Goal: Task Accomplishment & Management: Manage account settings

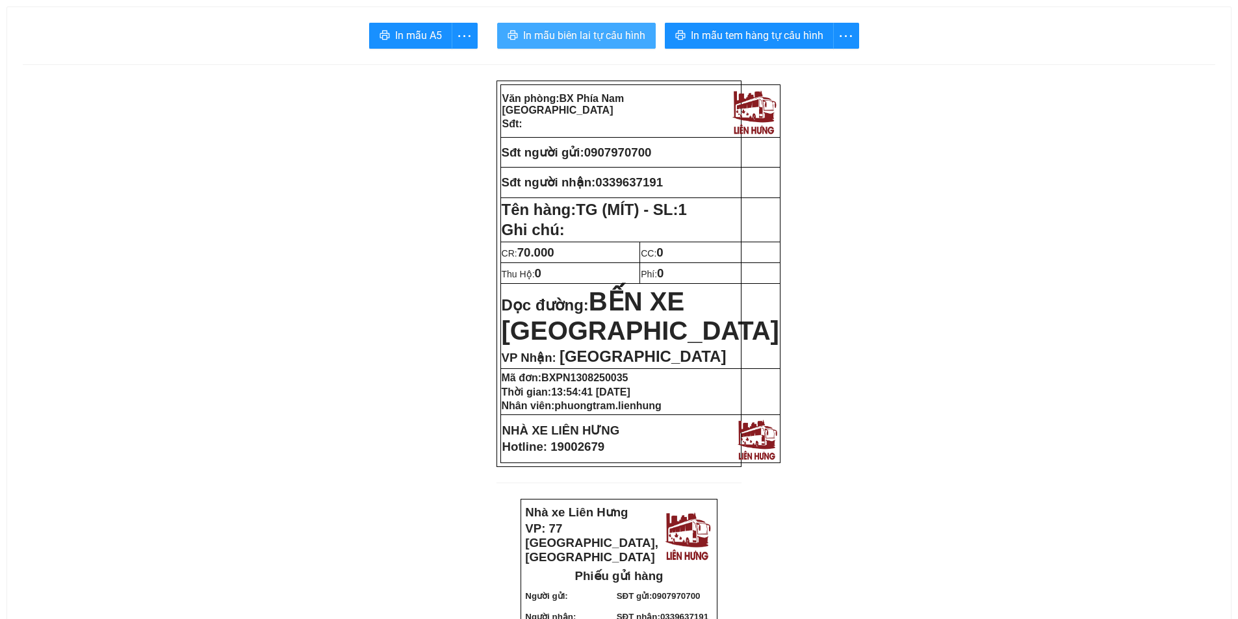
click at [592, 23] on button "In mẫu biên lai tự cấu hình" at bounding box center [576, 36] width 159 height 26
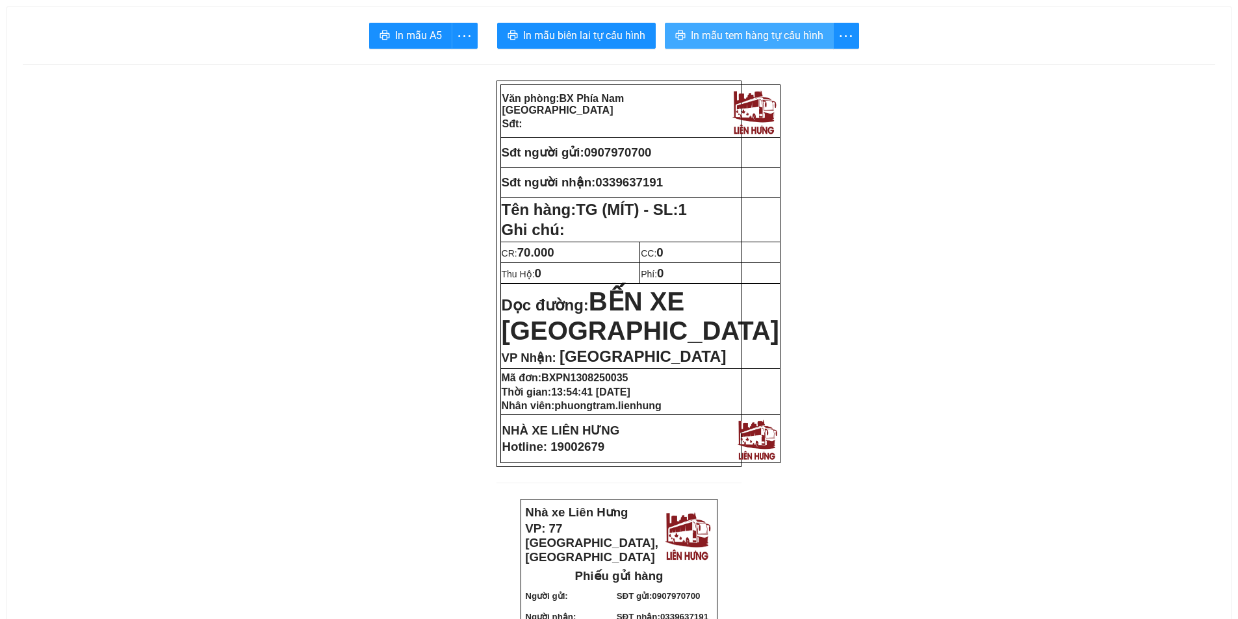
click at [747, 35] on span "In mẫu tem hàng tự cấu hình" at bounding box center [757, 35] width 133 height 16
click at [745, 40] on span "In mẫu tem hàng tự cấu hình" at bounding box center [757, 35] width 133 height 16
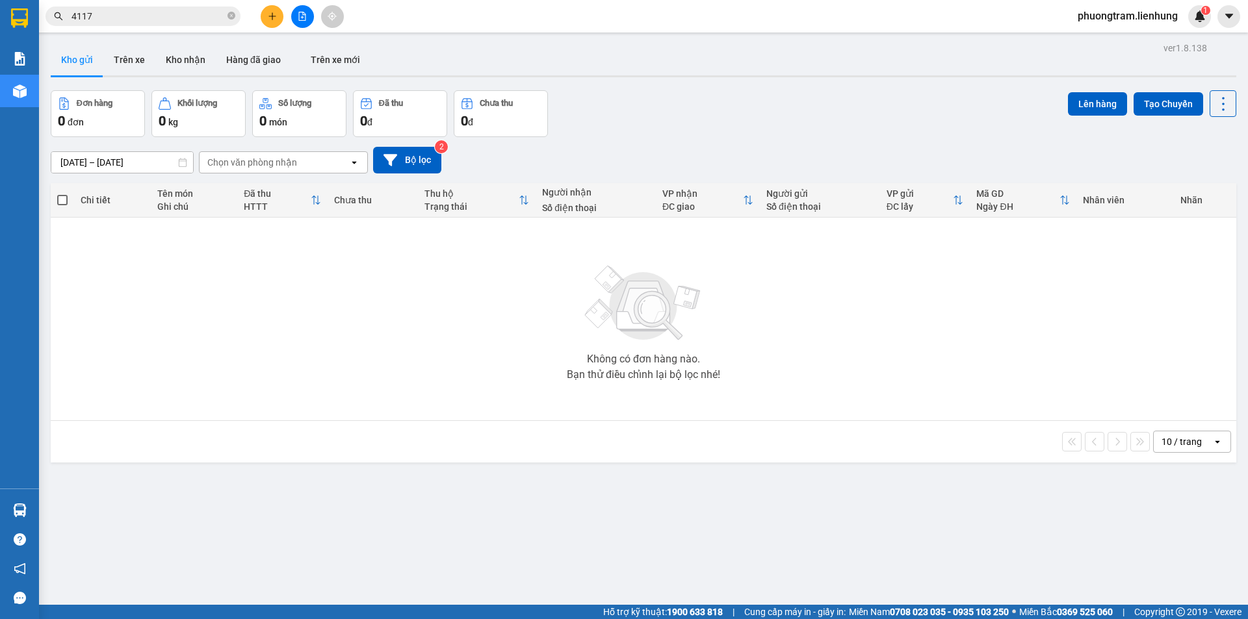
click at [111, 14] on input "4117" at bounding box center [147, 16] width 153 height 14
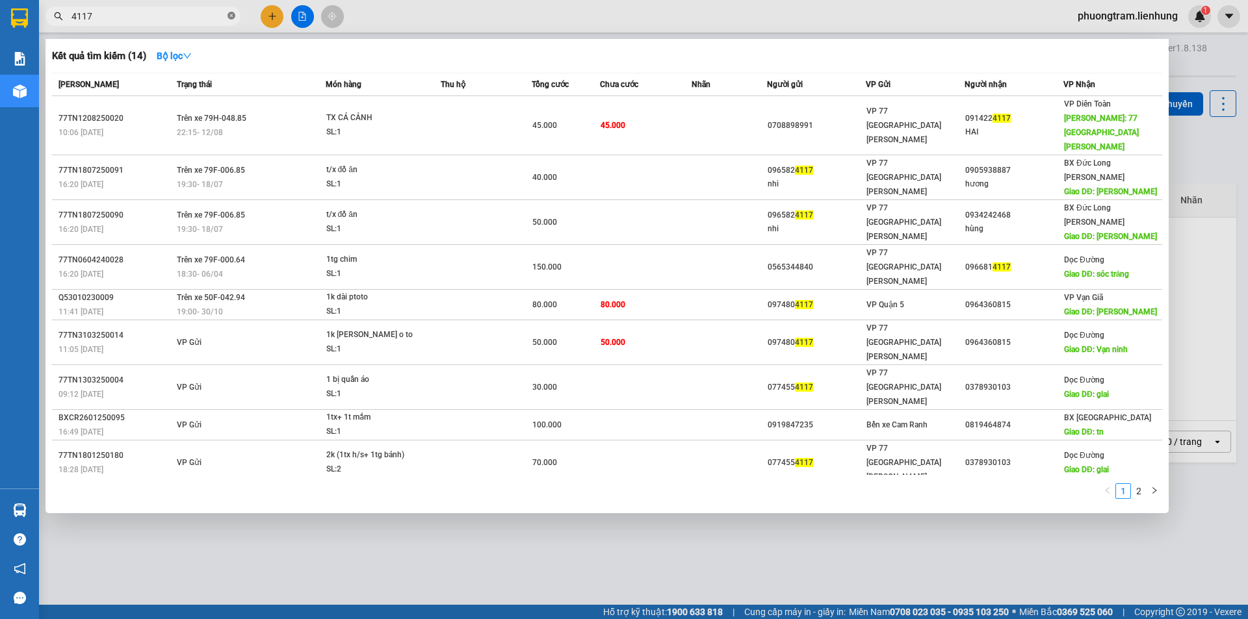
click at [232, 16] on icon "close-circle" at bounding box center [231, 16] width 8 height 8
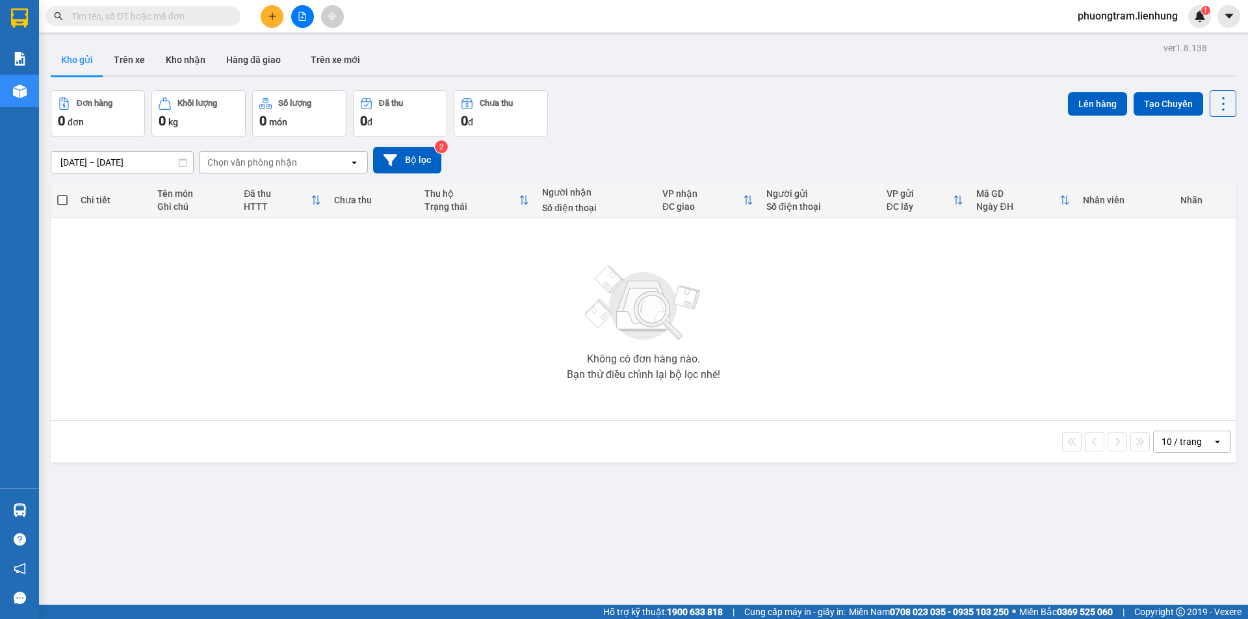
click at [145, 19] on input "text" at bounding box center [147, 16] width 153 height 14
paste input "0706510114"
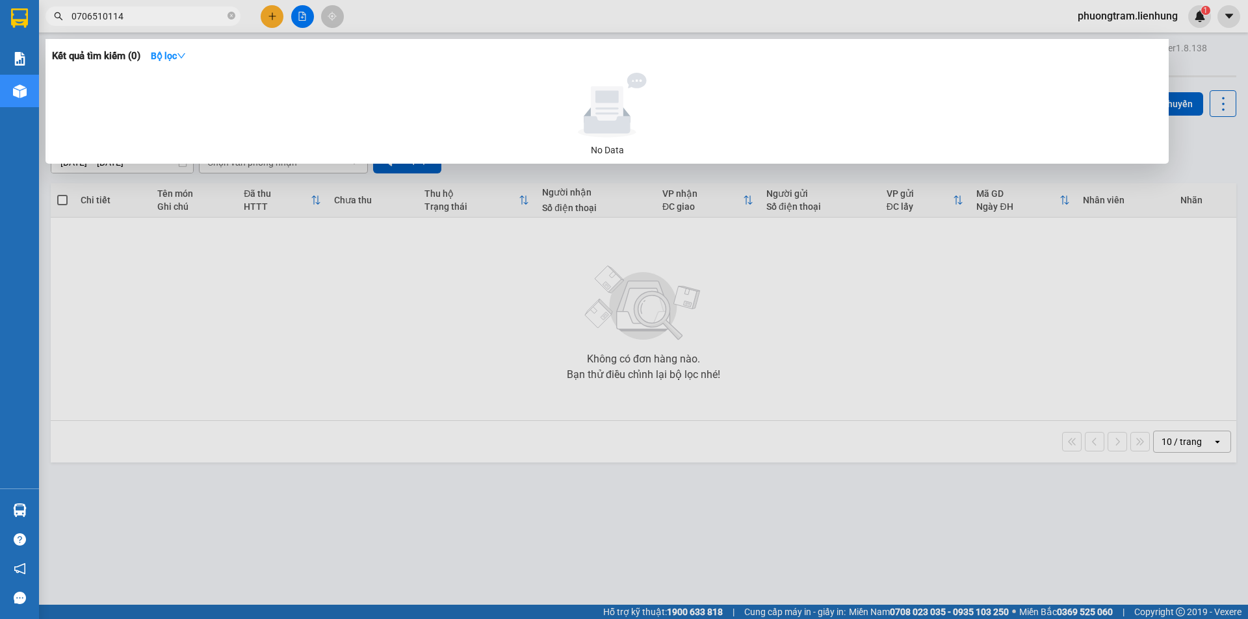
type input "0706510114"
click at [1201, 10] on div at bounding box center [624, 309] width 1248 height 619
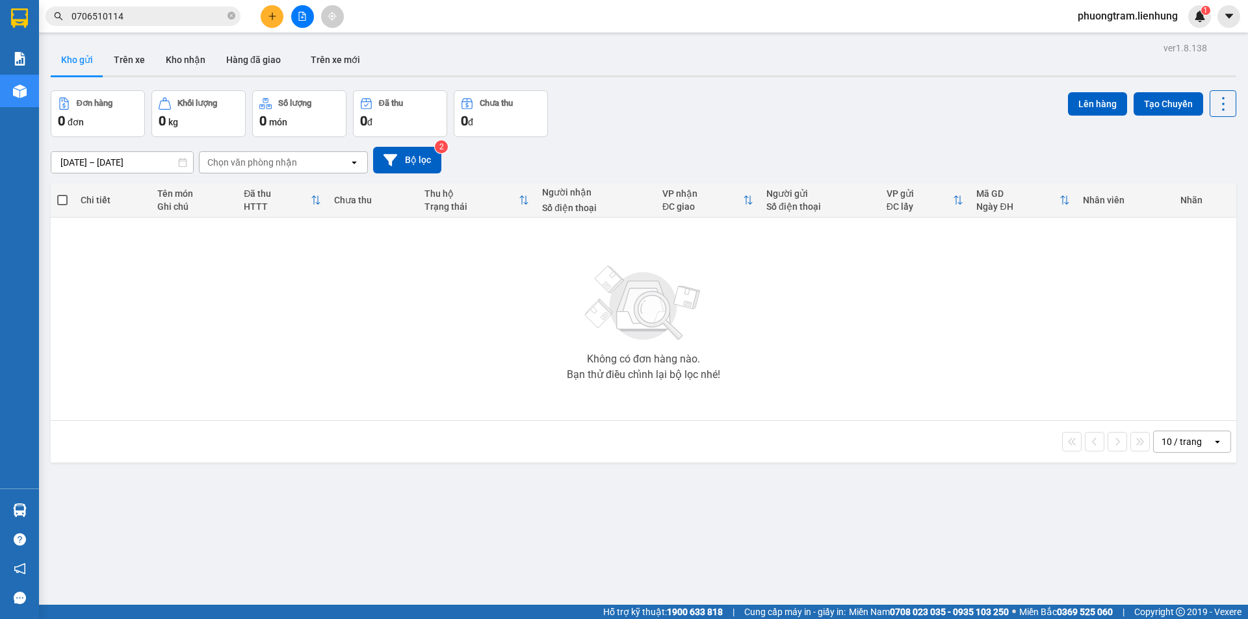
click at [1138, 12] on span "phuongtram.lienhung" at bounding box center [1127, 16] width 121 height 16
click at [1104, 38] on span "Đăng xuất" at bounding box center [1133, 40] width 96 height 14
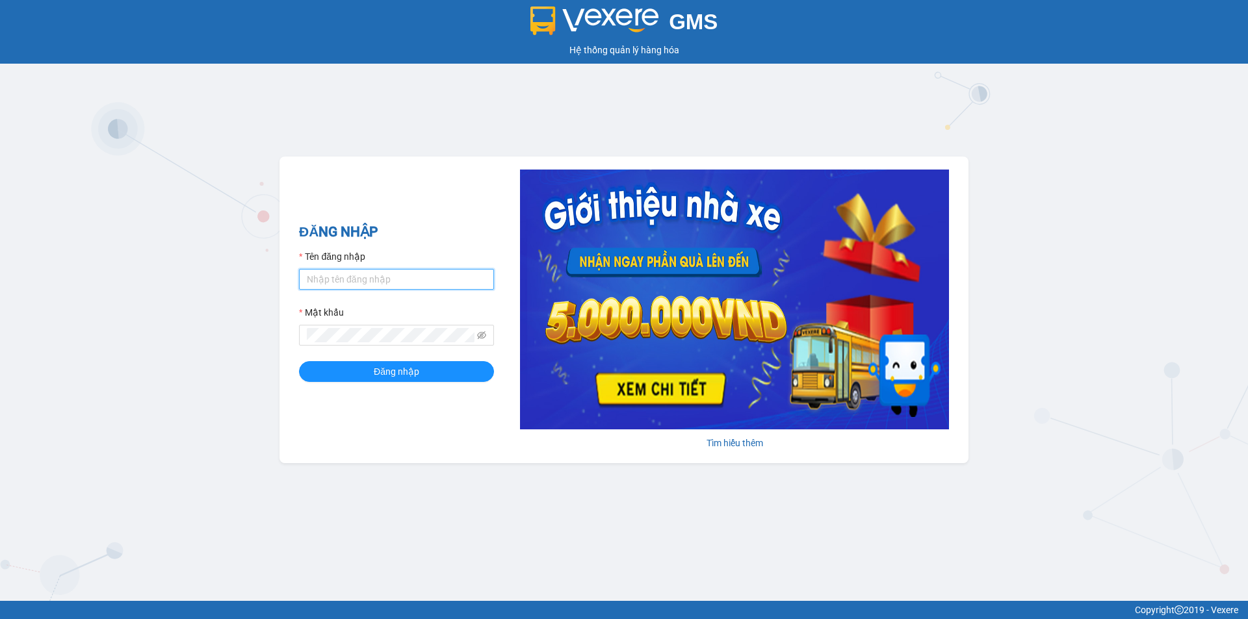
click at [387, 270] on input "Tên đăng nhập" at bounding box center [396, 279] width 195 height 21
type input "phuongtram.lienhung"
click at [299, 361] on button "Đăng nhập" at bounding box center [396, 371] width 195 height 21
click at [383, 376] on span "Đăng nhập" at bounding box center [396, 372] width 45 height 14
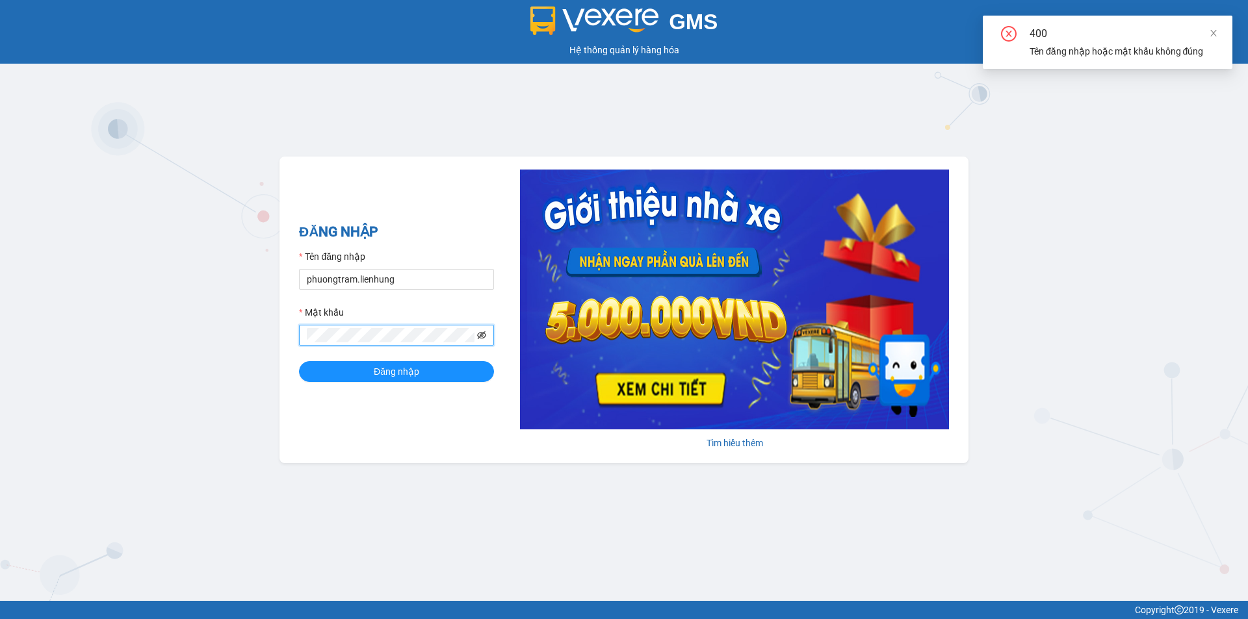
click at [478, 337] on icon "eye-invisible" at bounding box center [481, 335] width 9 height 9
click at [148, 380] on div "GMS Hệ thống quản lý hàng hóa ĐĂNG NHẬP Tên đăng nhập phuongtram.lienhung Mật k…" at bounding box center [624, 300] width 1248 height 601
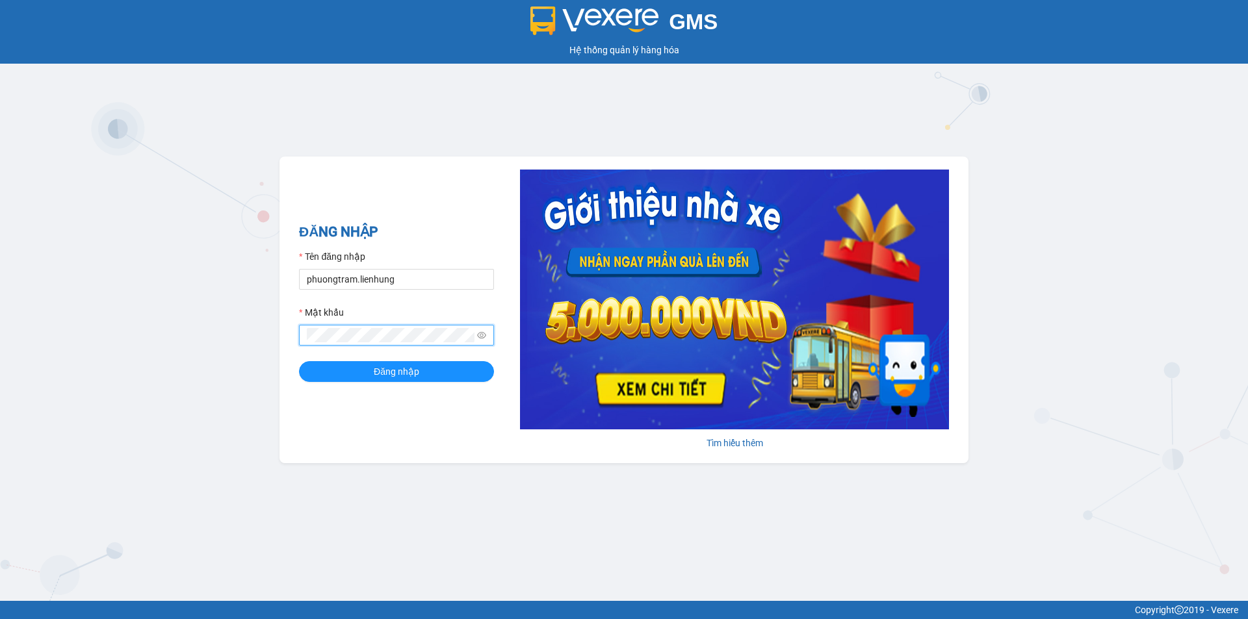
click at [299, 361] on button "Đăng nhập" at bounding box center [396, 371] width 195 height 21
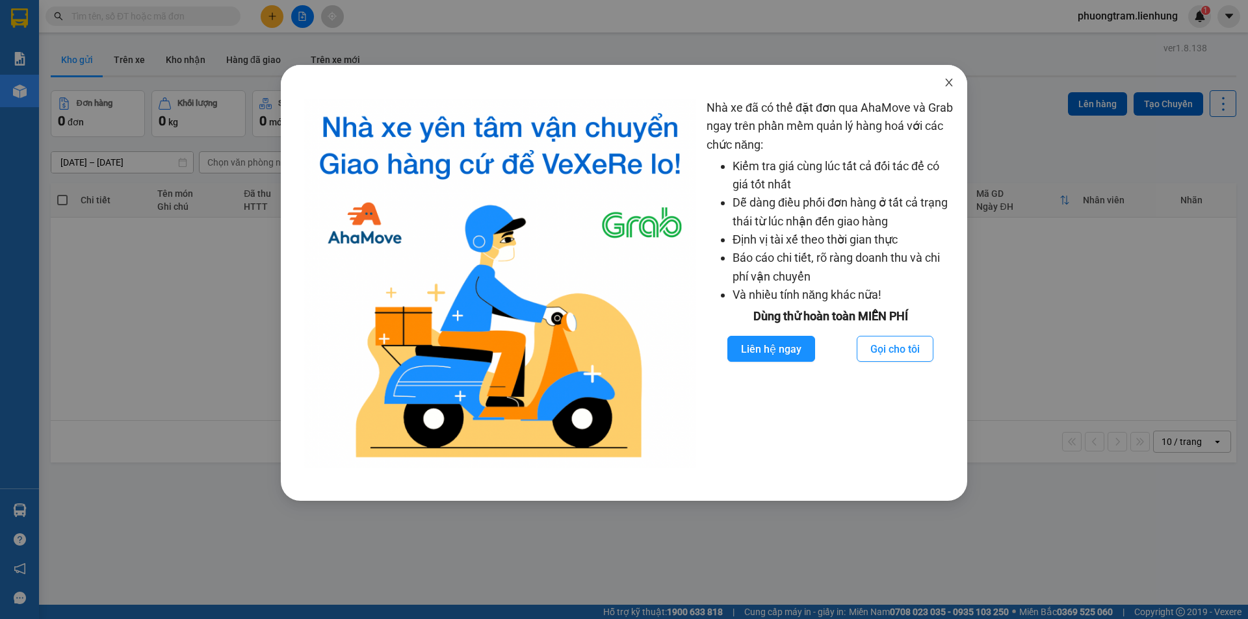
click at [936, 81] on span "Close" at bounding box center [949, 83] width 36 height 36
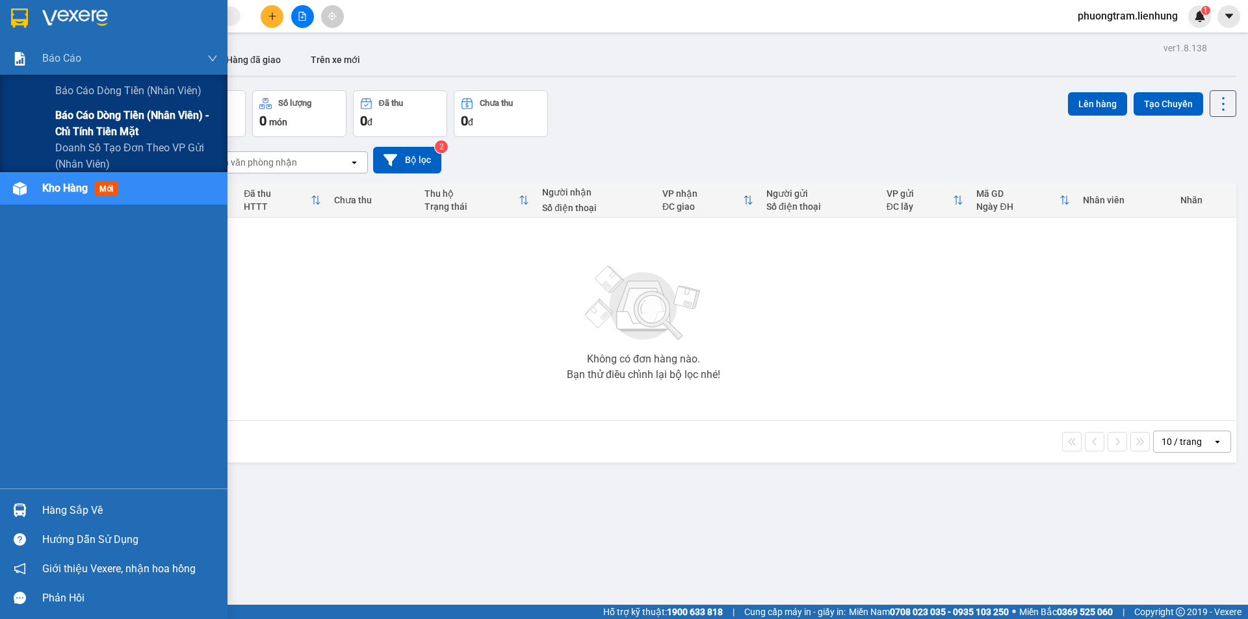
click at [81, 120] on span "Báo cáo dòng tiền (nhân viên) - chỉ tính tiền mặt" at bounding box center [136, 123] width 162 height 32
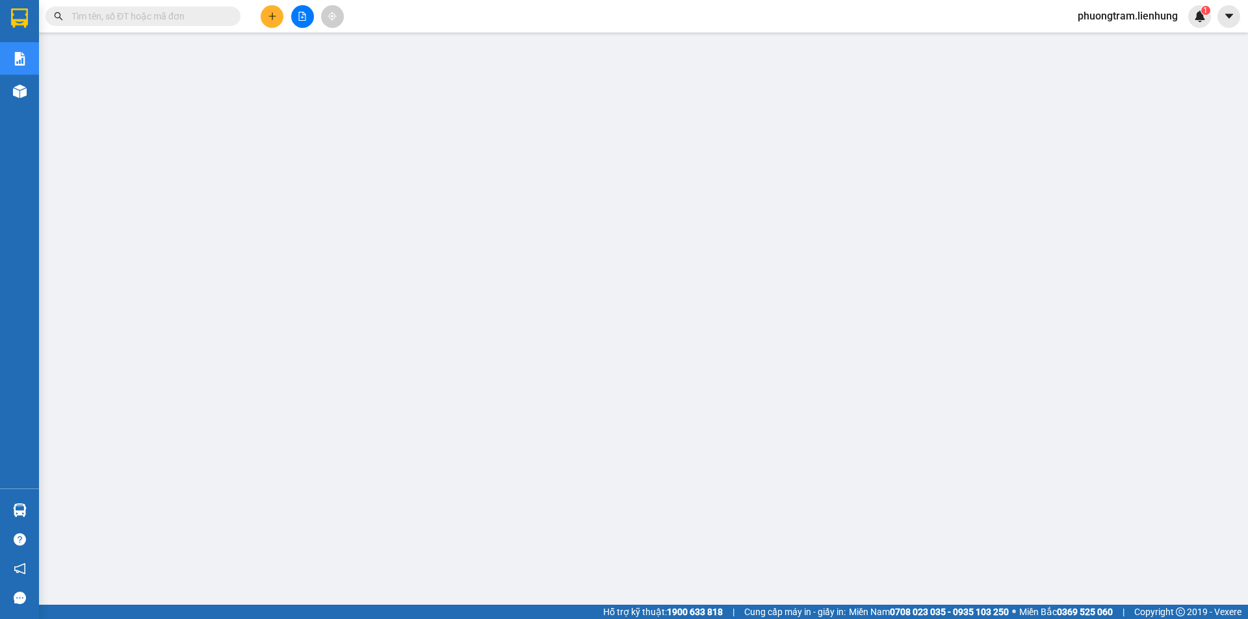
click at [1113, 6] on div "phuongtram.lienhung 1" at bounding box center [1139, 16] width 144 height 23
click at [1101, 25] on div "phuongtram.lienhung 1" at bounding box center [1139, 16] width 144 height 23
click at [1104, 15] on span "phuongtram.lienhung" at bounding box center [1127, 16] width 121 height 16
click at [1102, 36] on span "Đăng xuất" at bounding box center [1133, 40] width 96 height 14
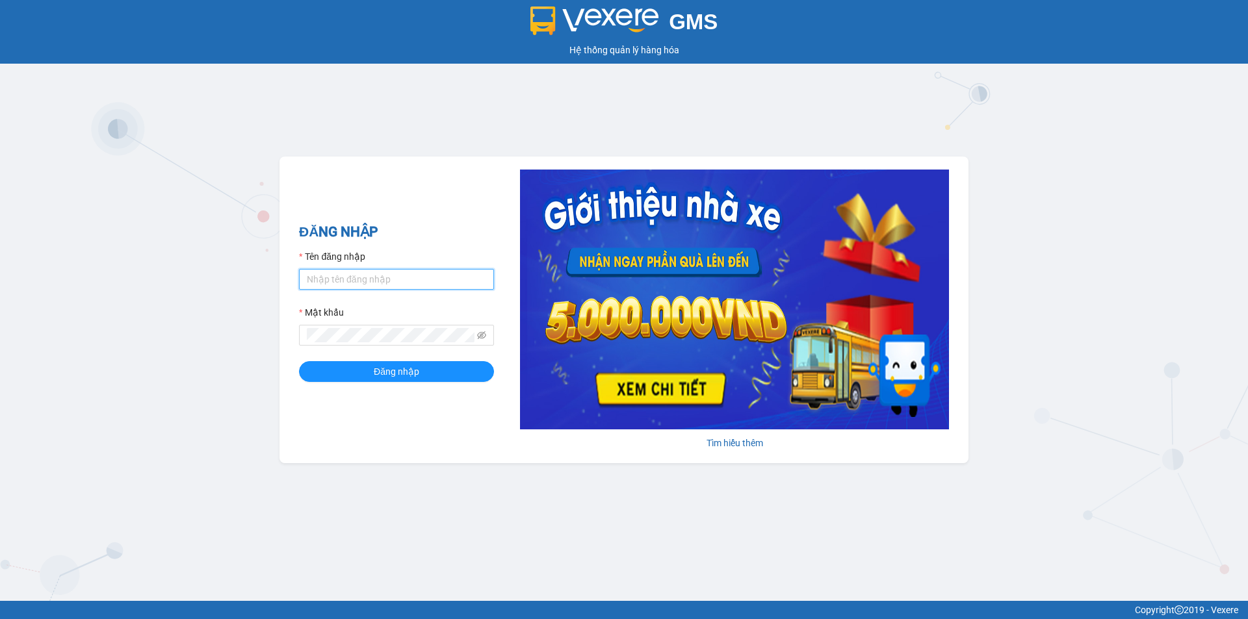
drag, startPoint x: 434, startPoint y: 276, endPoint x: 435, endPoint y: 283, distance: 6.5
click at [434, 276] on input "Tên đăng nhập" at bounding box center [396, 279] width 195 height 21
type input "baoquyen.lienhung"
click at [299, 361] on button "Đăng nhập" at bounding box center [396, 371] width 195 height 21
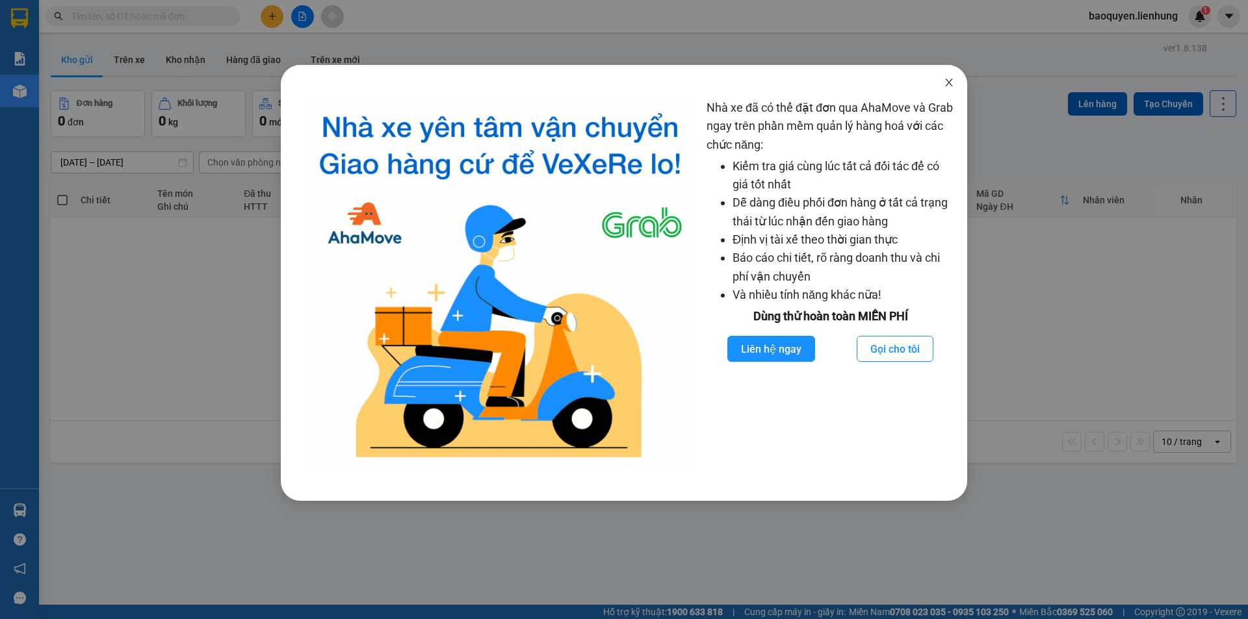
click at [954, 91] on span "Close" at bounding box center [949, 83] width 36 height 36
